Goal: Task Accomplishment & Management: Manage account settings

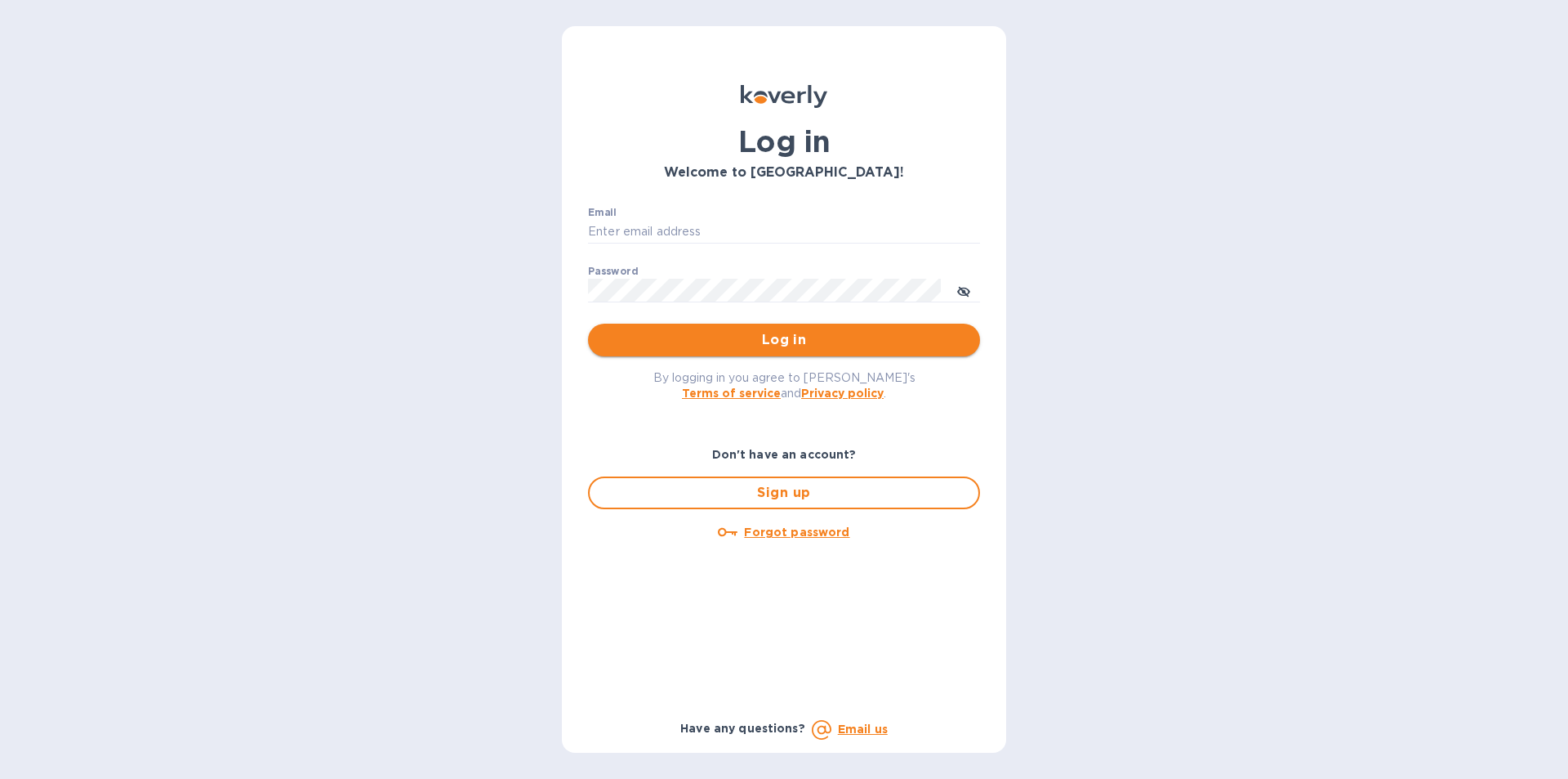
type input "hunterjo84@gmail.com"
click at [758, 328] on button "Log in" at bounding box center [784, 340] width 392 height 33
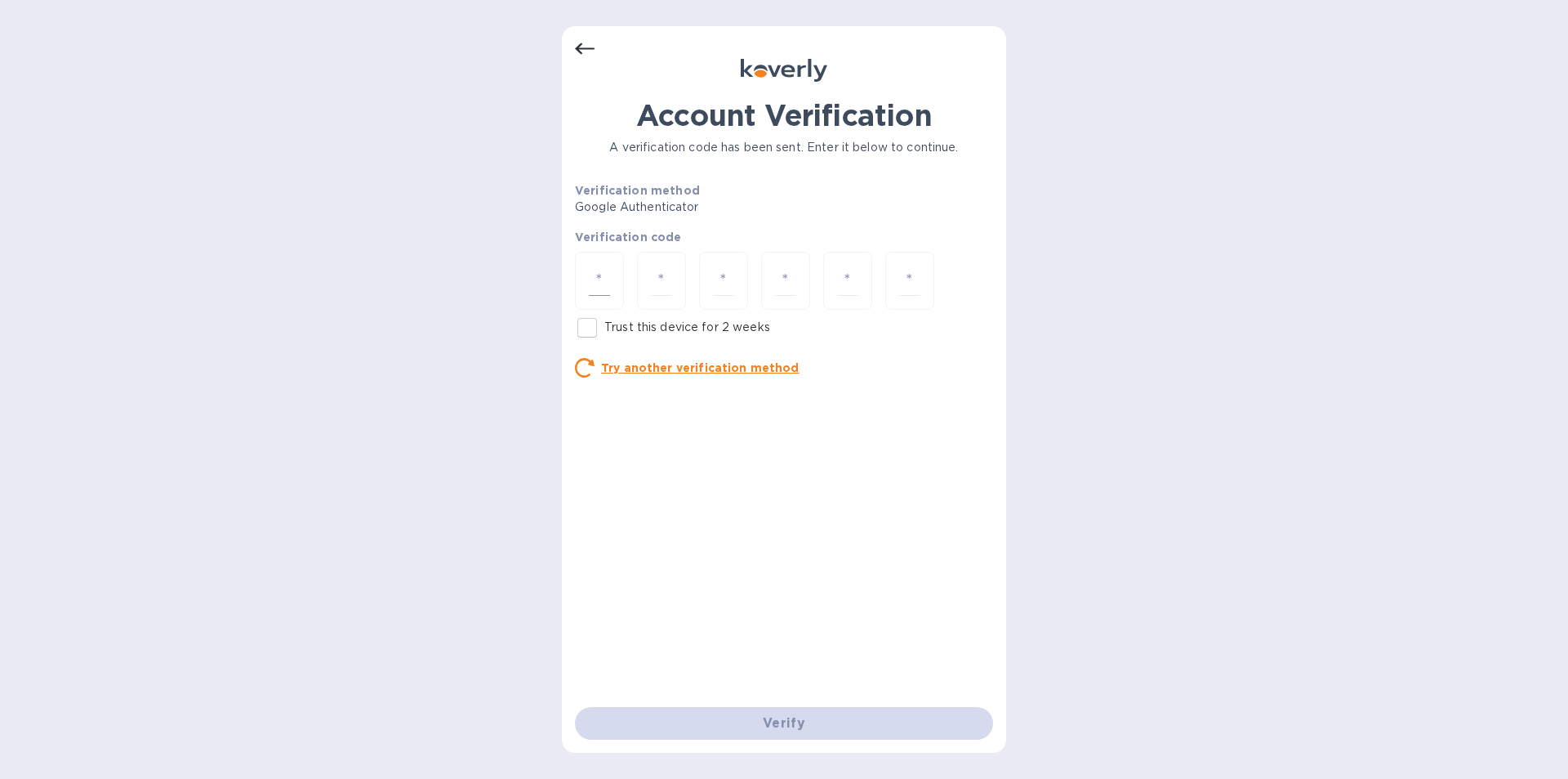
click at [610, 258] on div at bounding box center [599, 280] width 49 height 58
type input "9"
type input "6"
type input "1"
type input "6"
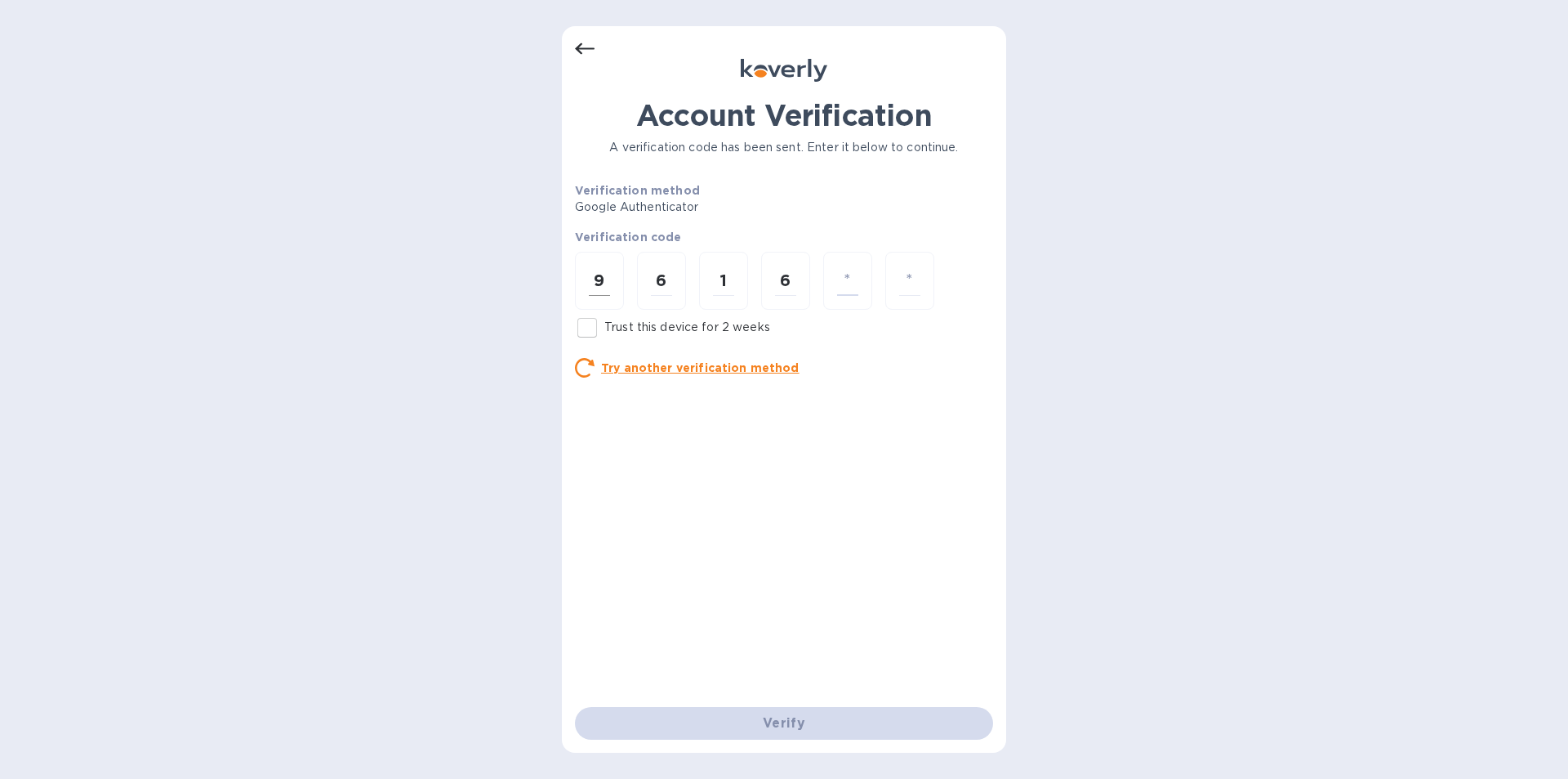
type input "7"
type input "5"
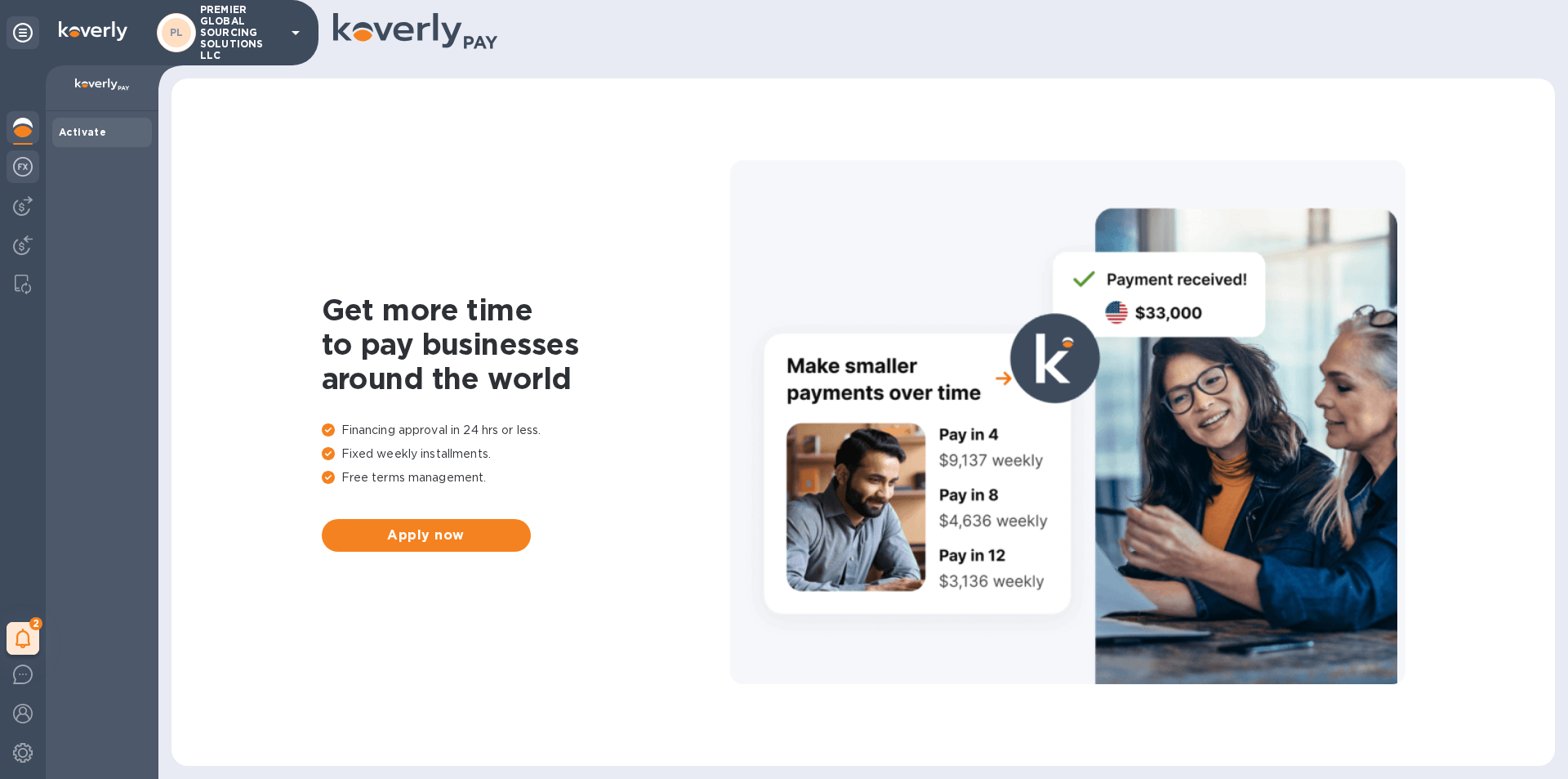
click at [28, 168] on img at bounding box center [23, 167] width 20 height 20
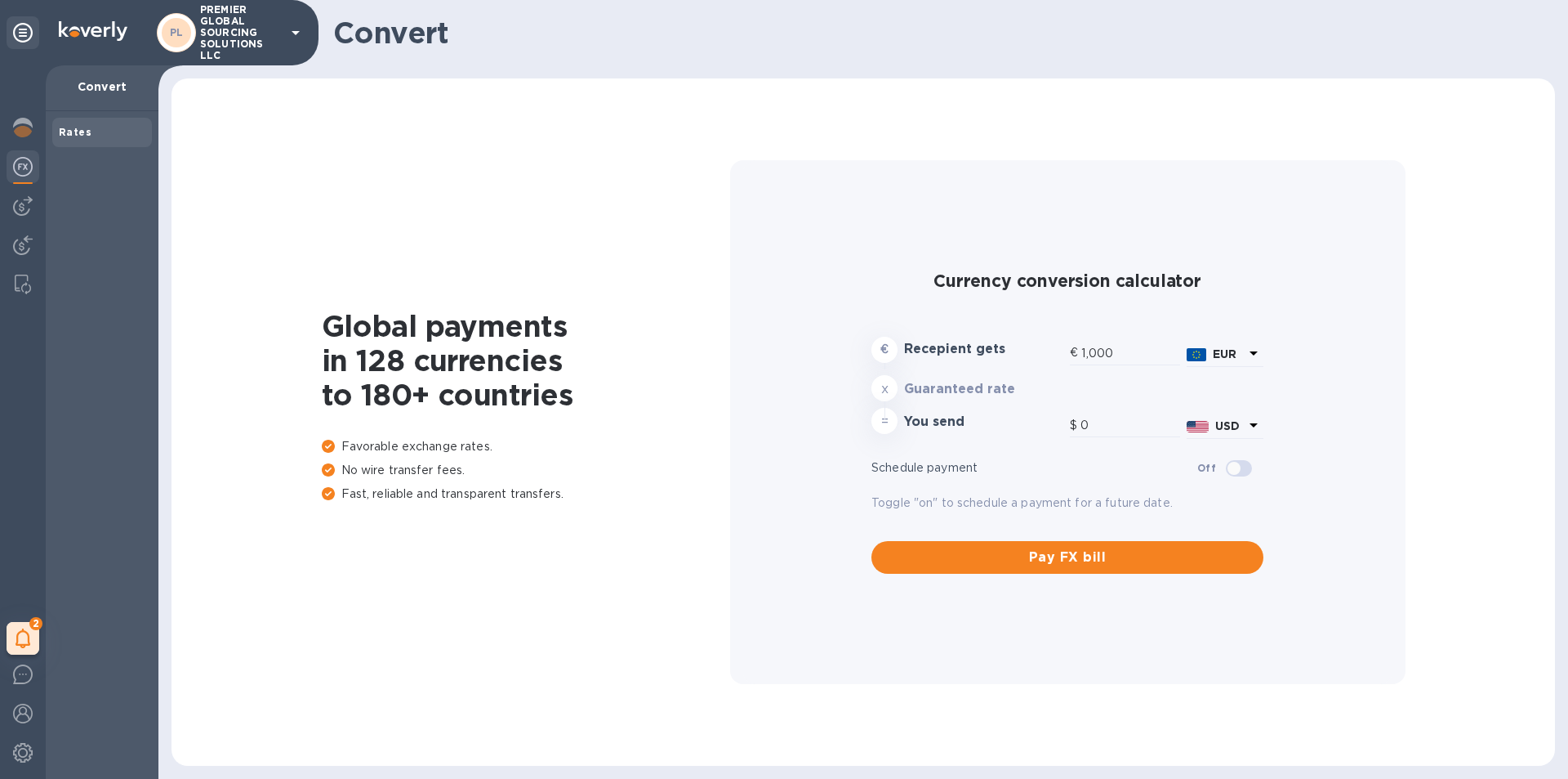
type input "1,178.88"
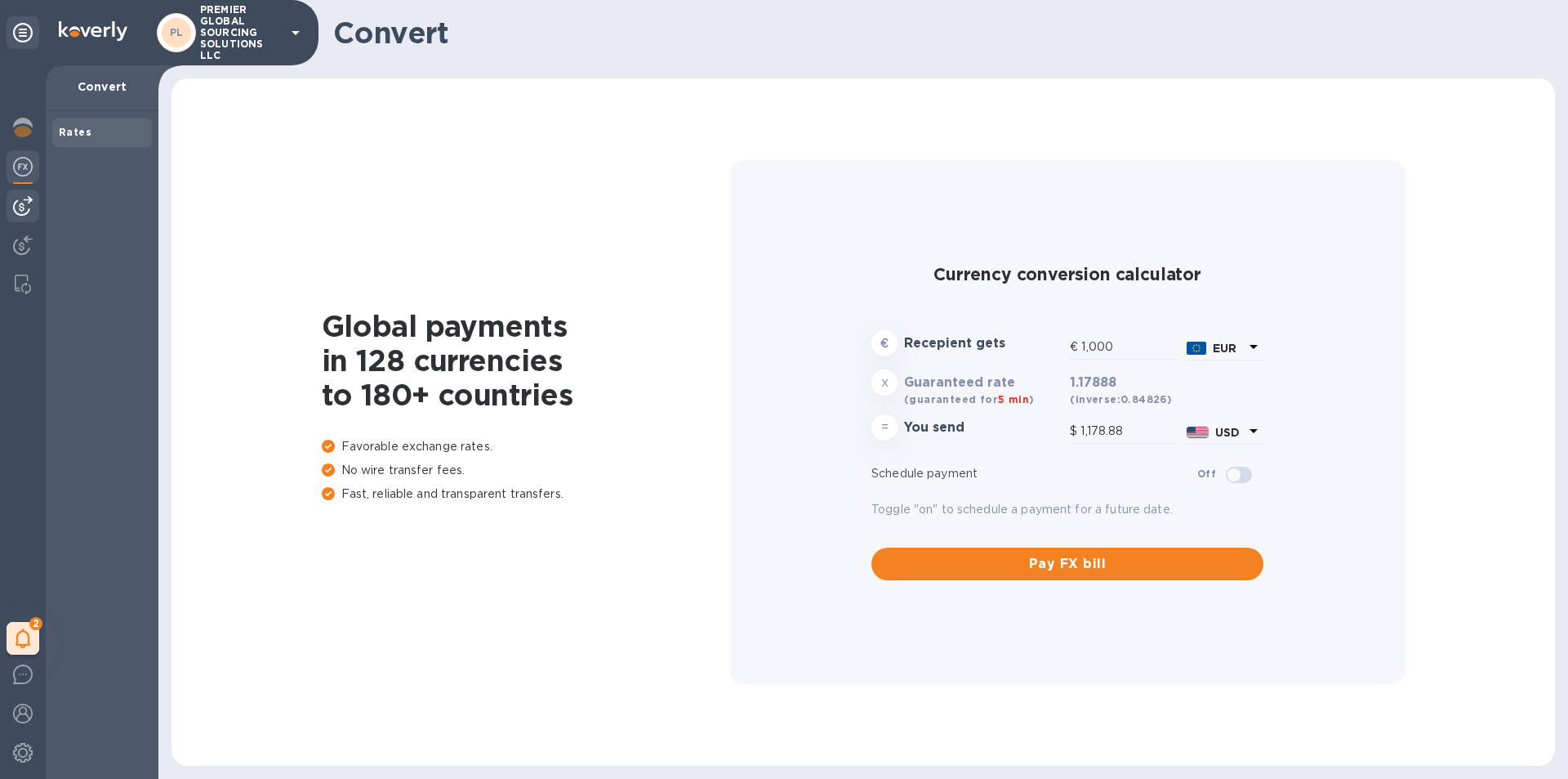
click at [21, 209] on img at bounding box center [23, 206] width 20 height 20
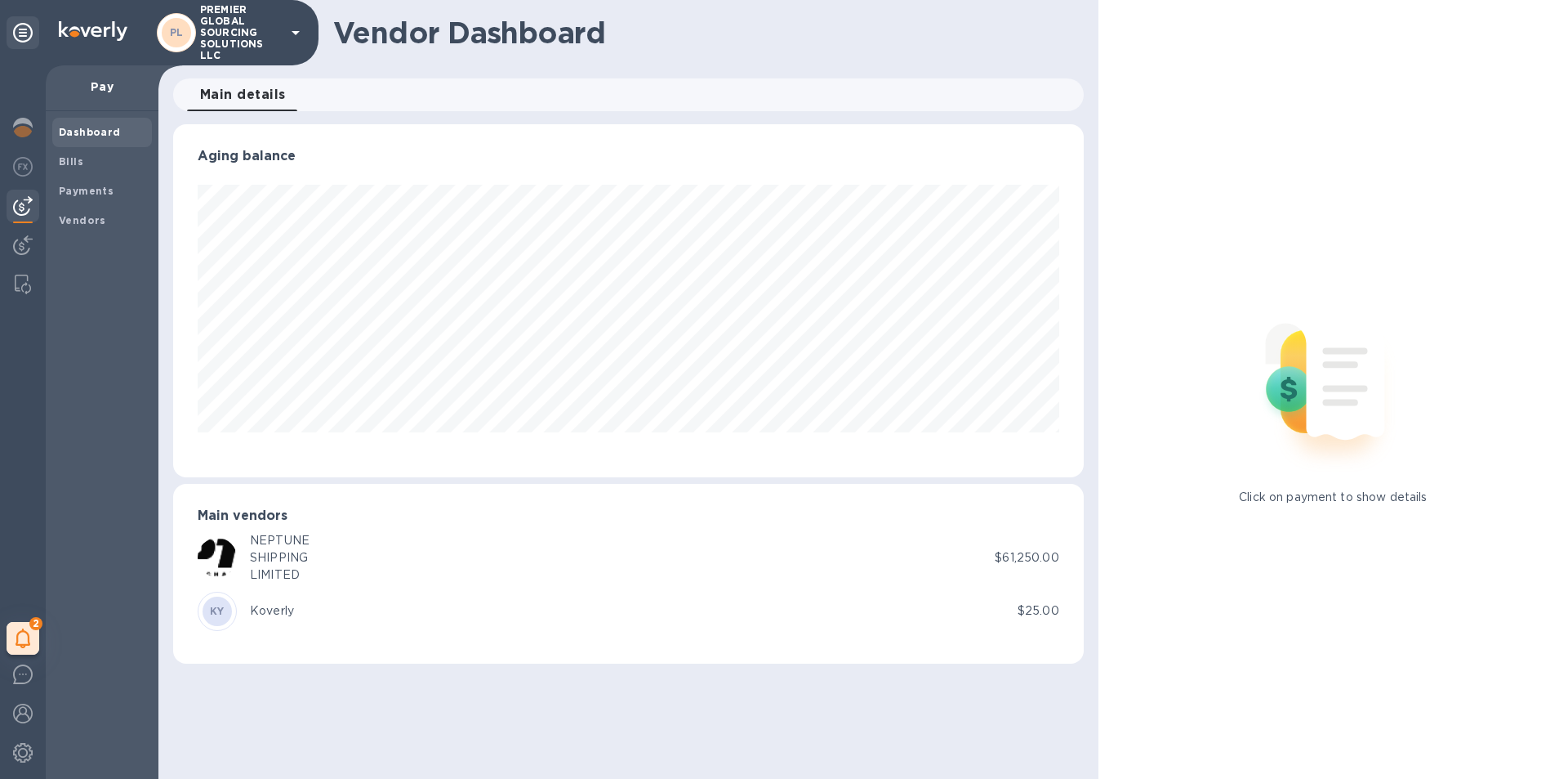
scroll to position [353, 910]
click at [17, 122] on img at bounding box center [23, 127] width 20 height 20
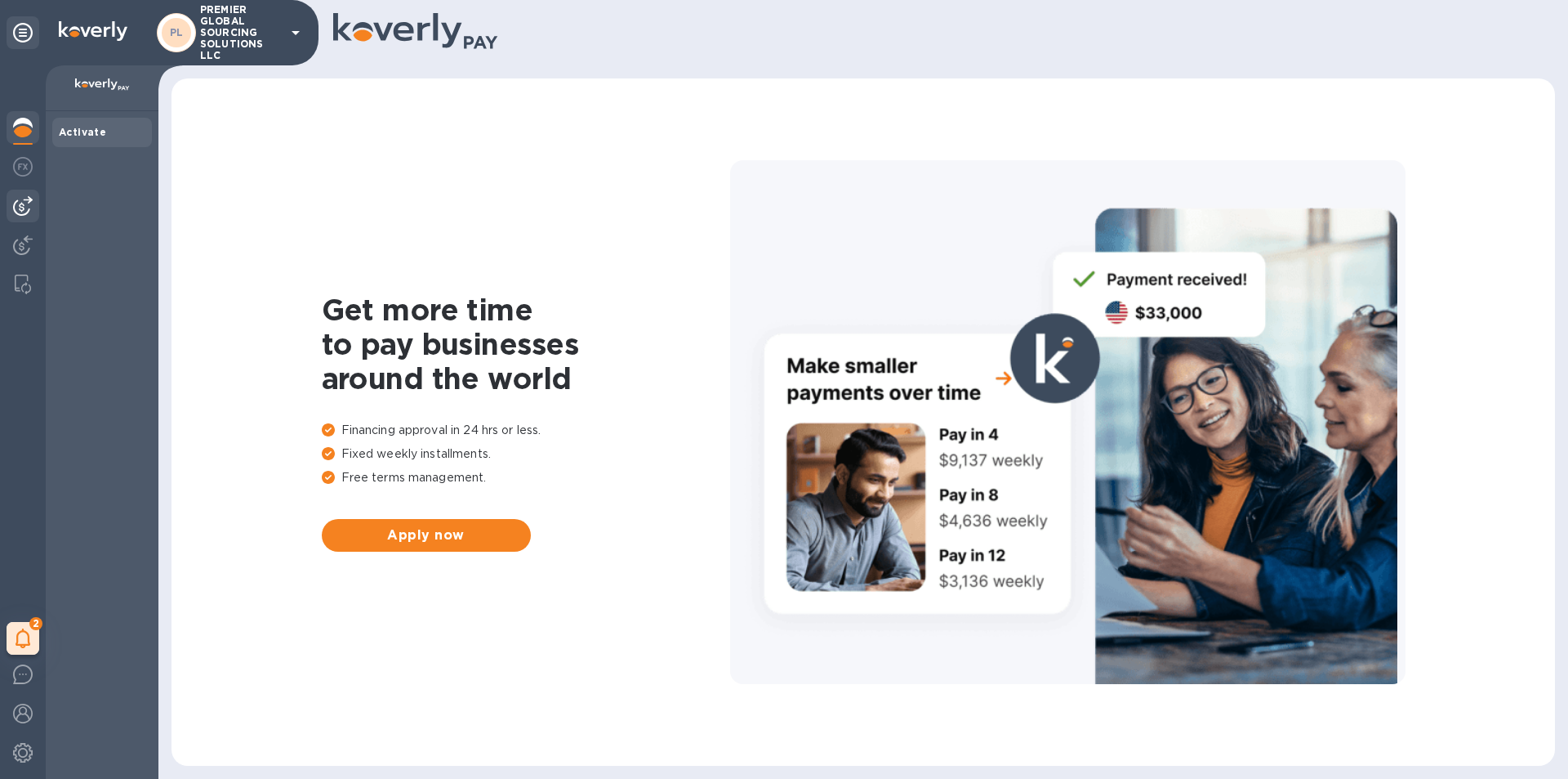
click at [35, 207] on div at bounding box center [23, 206] width 33 height 33
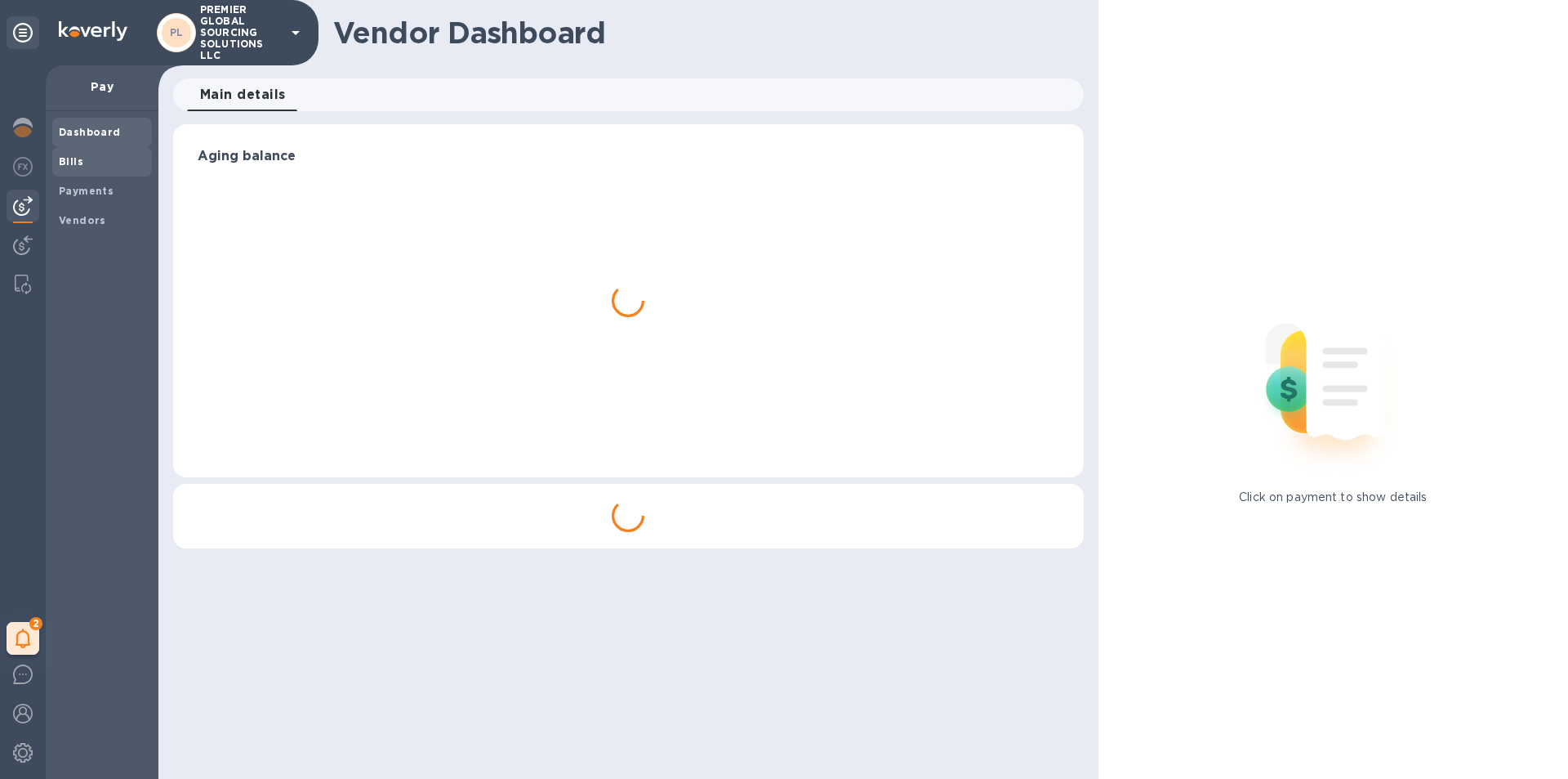
click at [85, 147] on div "Bills" at bounding box center [102, 162] width 99 height 30
